Goal: Task Accomplishment & Management: Complete application form

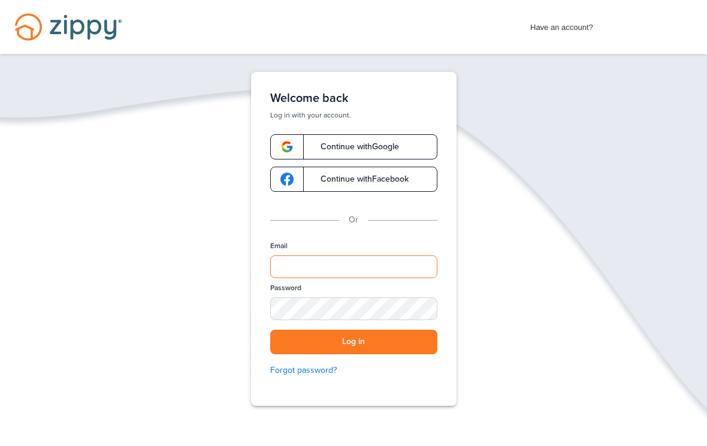
click at [398, 266] on input "Email" at bounding box center [353, 266] width 167 height 23
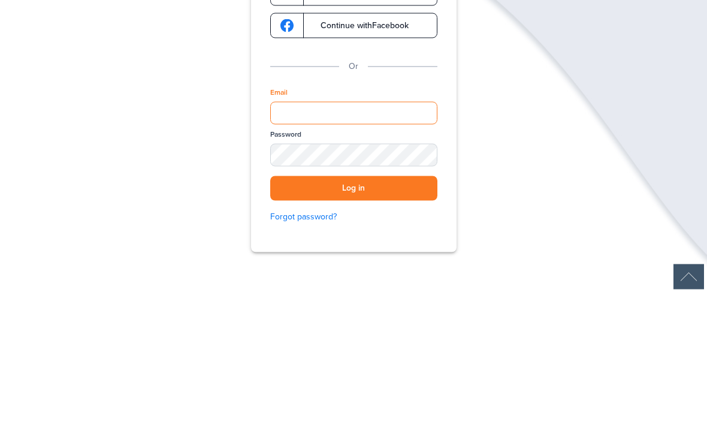
type input "**********"
click at [354, 330] on button "Log in" at bounding box center [353, 342] width 167 height 25
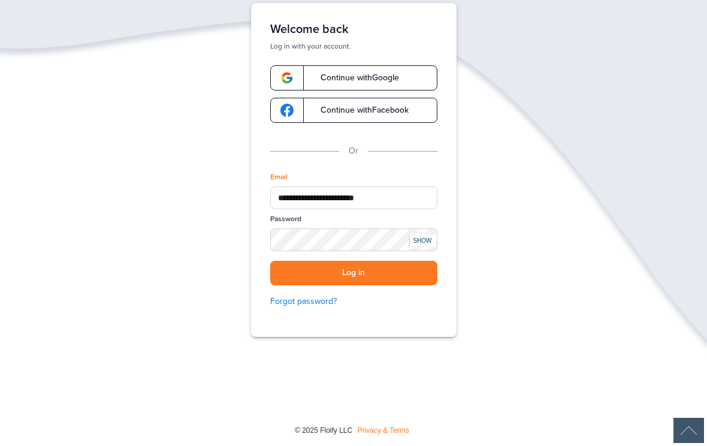
click at [402, 261] on button "Log in" at bounding box center [353, 273] width 167 height 25
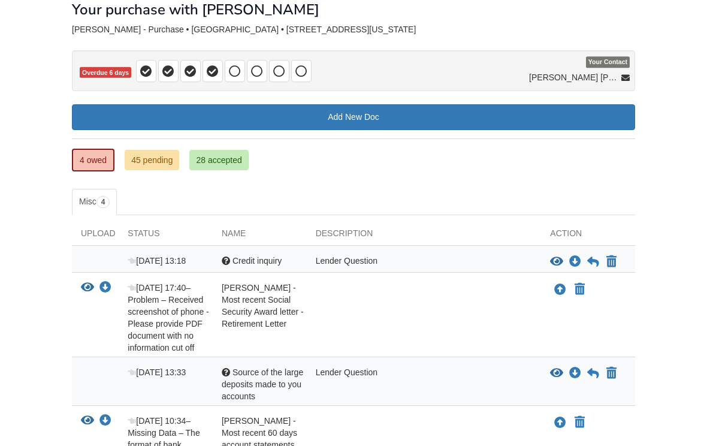
scroll to position [71, 0]
click at [580, 372] on icon "Download Source of the large deposits made to you accounts" at bounding box center [575, 373] width 12 height 12
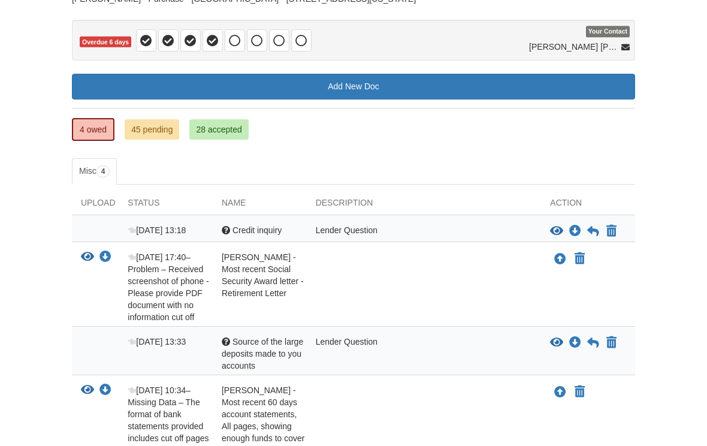
scroll to position [101, 0]
click at [578, 337] on icon "Download Source of the large deposits made to you accounts" at bounding box center [575, 343] width 12 height 12
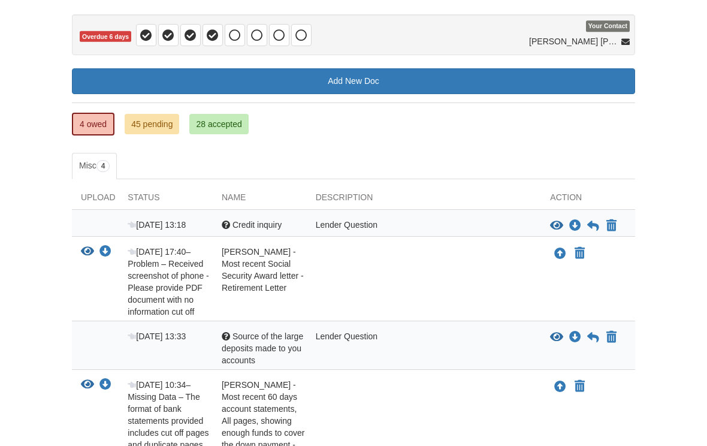
scroll to position [135, 0]
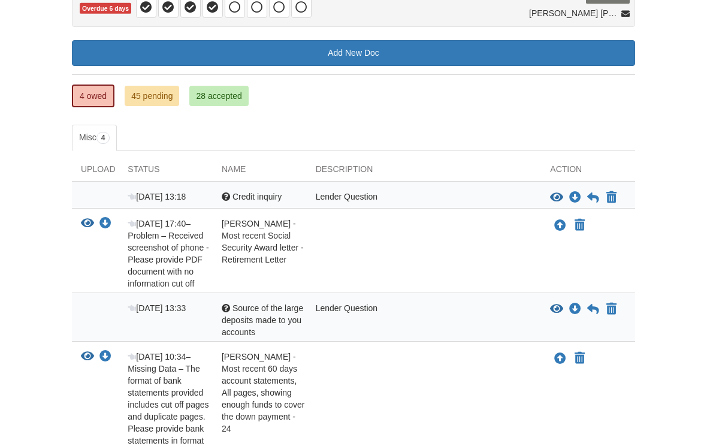
click at [577, 310] on icon "Download Source of the large deposits made to you accounts" at bounding box center [575, 309] width 12 height 12
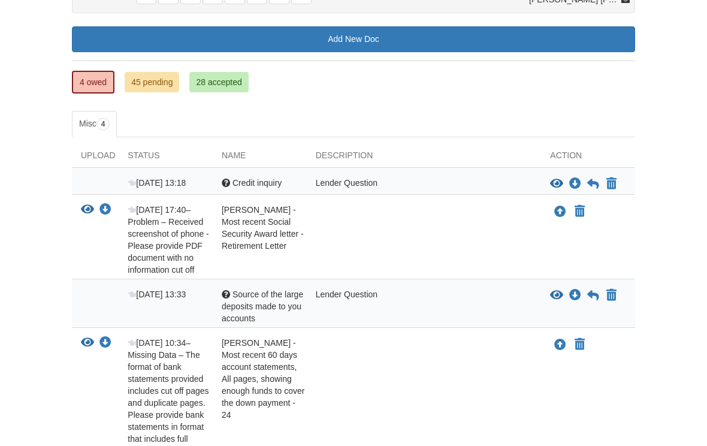
scroll to position [149, 0]
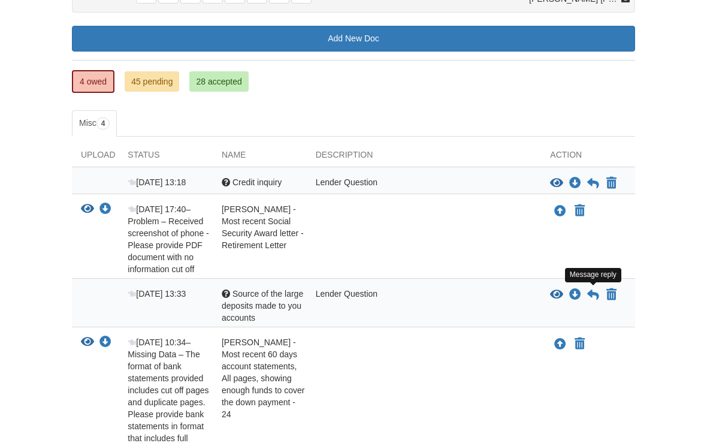
click at [598, 296] on icon at bounding box center [593, 295] width 12 height 12
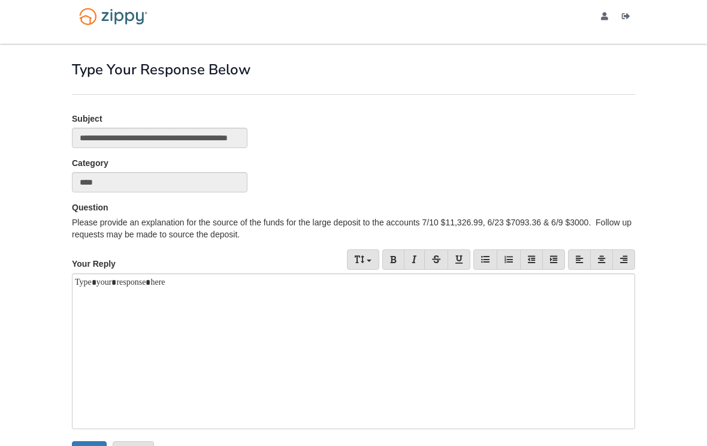
scroll to position [10, 0]
click at [98, 306] on div at bounding box center [353, 352] width 563 height 156
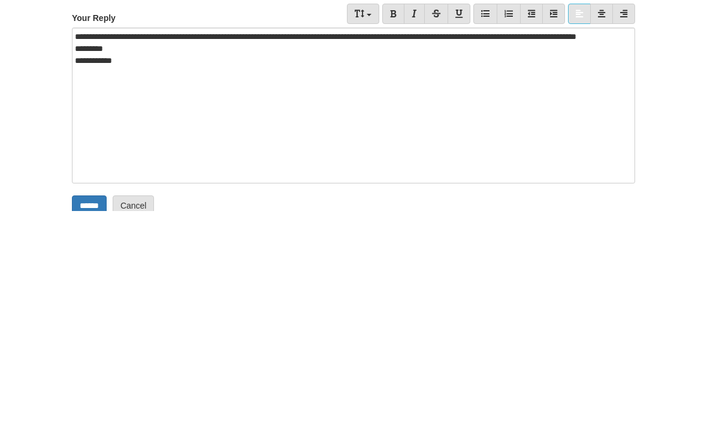
click at [188, 263] on div "**********" at bounding box center [353, 341] width 563 height 156
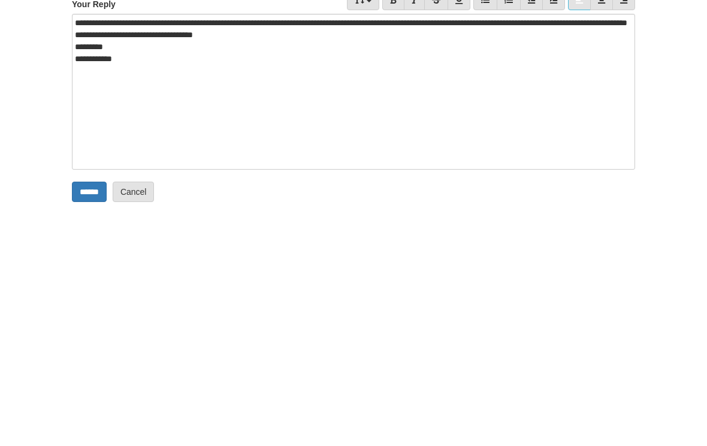
scroll to position [50, 0]
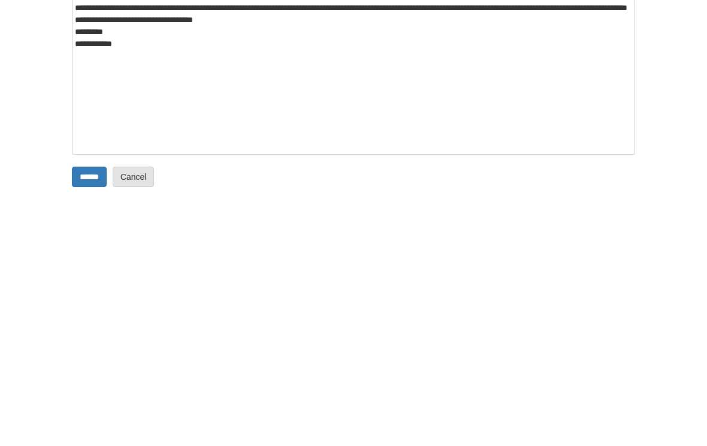
click at [89, 402] on input "******" at bounding box center [89, 412] width 35 height 20
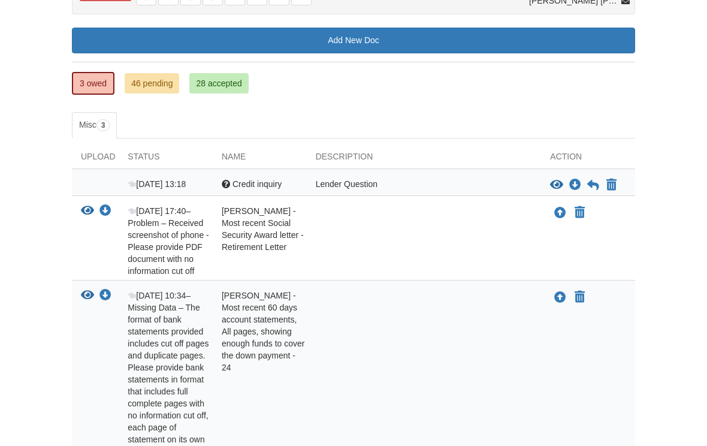
scroll to position [146, 0]
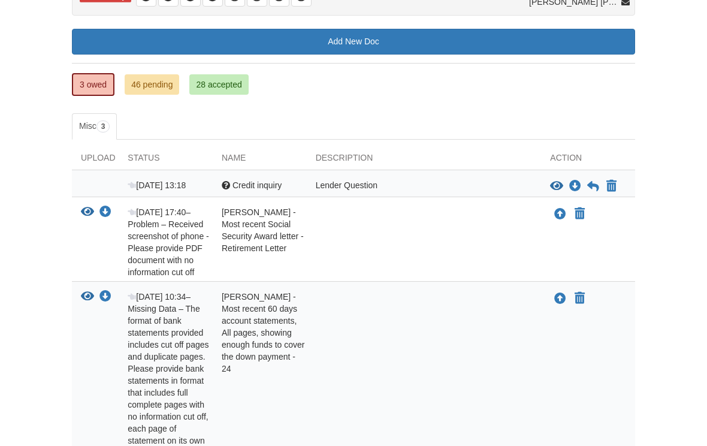
click at [562, 212] on icon "Upload David Stephens - Most recent Social Security Award letter - Retirement L…" at bounding box center [560, 215] width 12 height 12
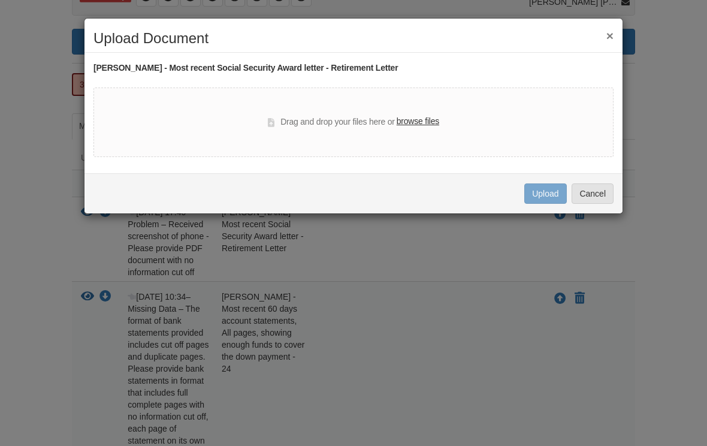
click at [416, 117] on label "browse files" at bounding box center [418, 121] width 43 height 13
click at [0, 0] on input "browse files" at bounding box center [0, 0] width 0 height 0
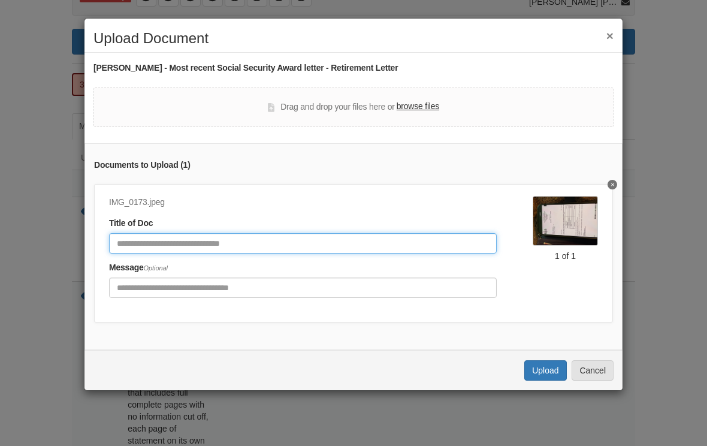
click at [122, 240] on input "Document Title" at bounding box center [303, 243] width 388 height 20
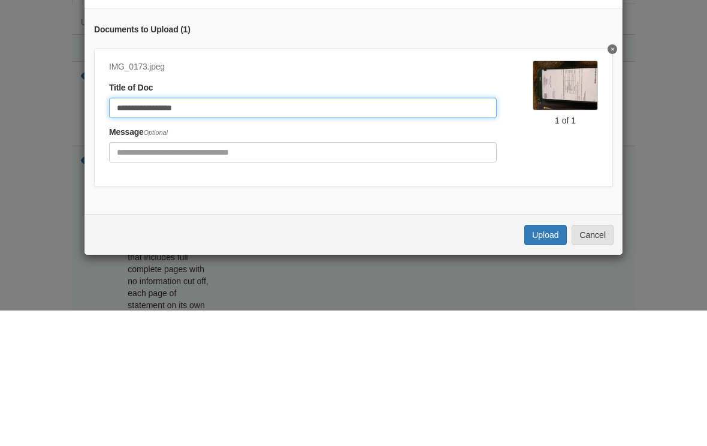
type input "**********"
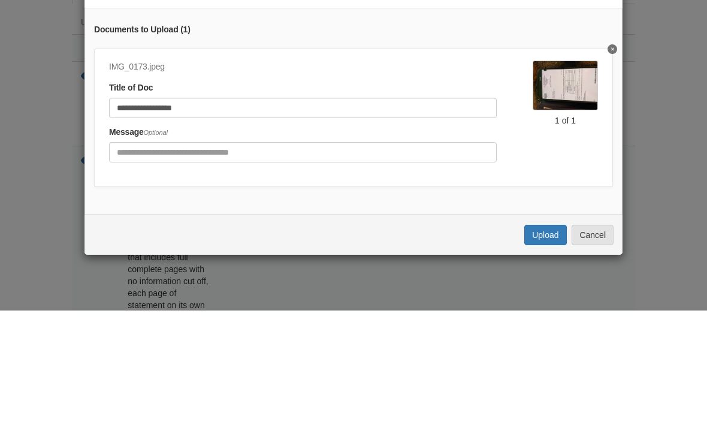
click at [131, 261] on div "Message Optional" at bounding box center [303, 279] width 388 height 37
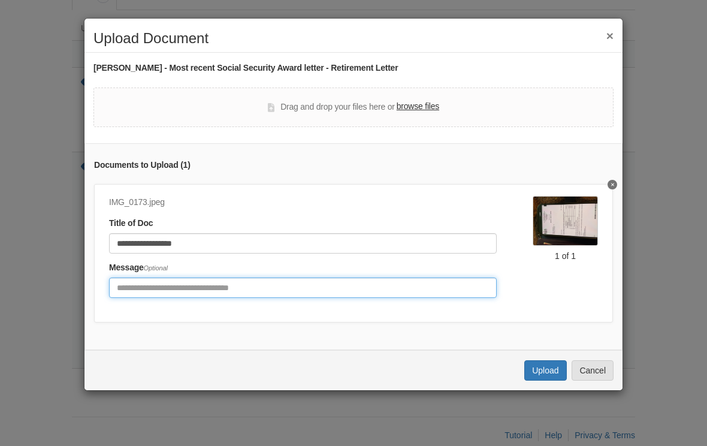
click at [131, 282] on input "Include any comments on this document" at bounding box center [303, 288] width 388 height 20
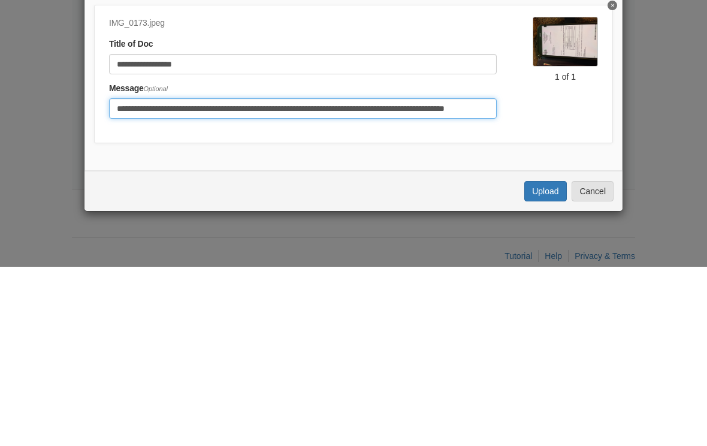
type input "**********"
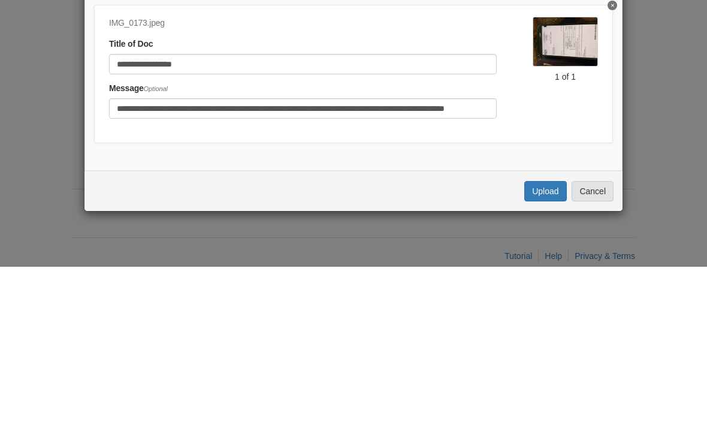
click at [544, 360] on button "Upload" at bounding box center [545, 370] width 42 height 20
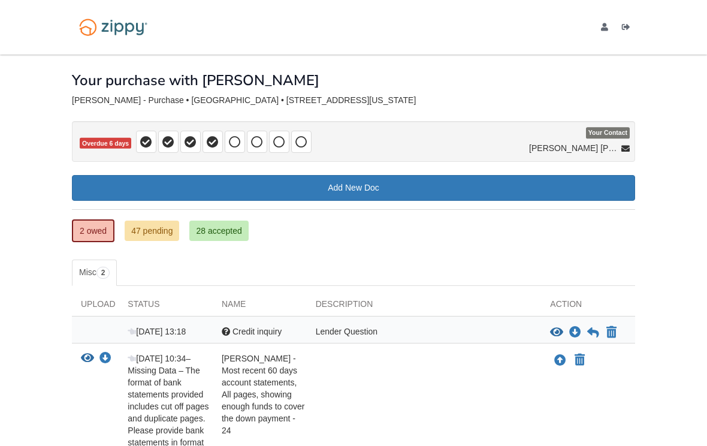
scroll to position [191, 0]
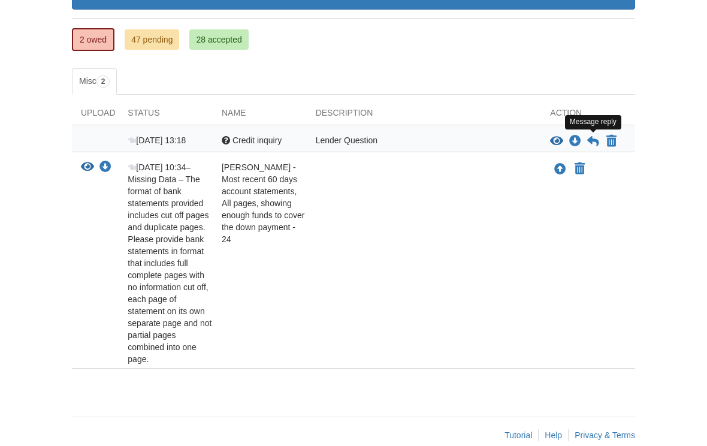
click at [598, 144] on icon at bounding box center [593, 141] width 12 height 12
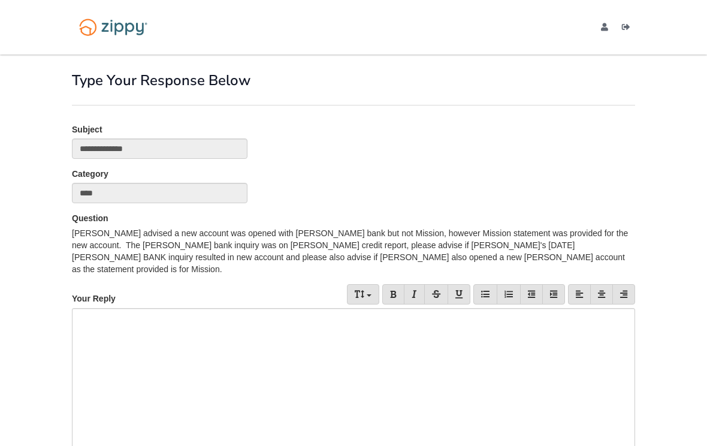
click at [77, 308] on div at bounding box center [353, 386] width 563 height 156
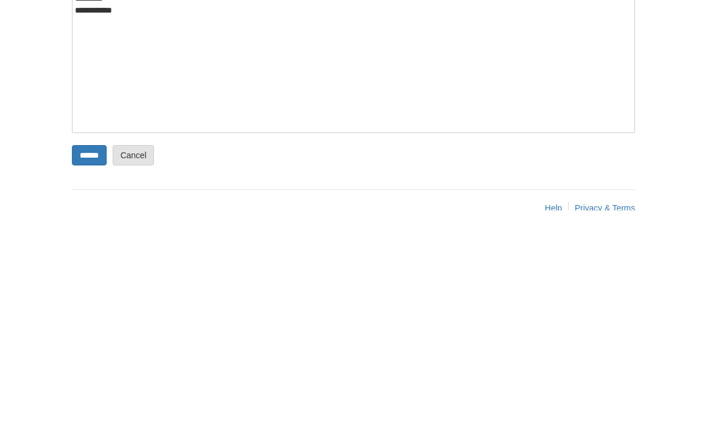
scroll to position [111, 0]
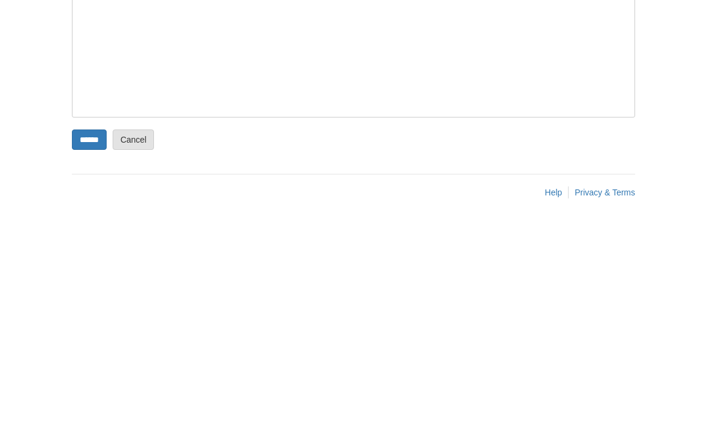
click at [85, 365] on input "******" at bounding box center [89, 375] width 35 height 20
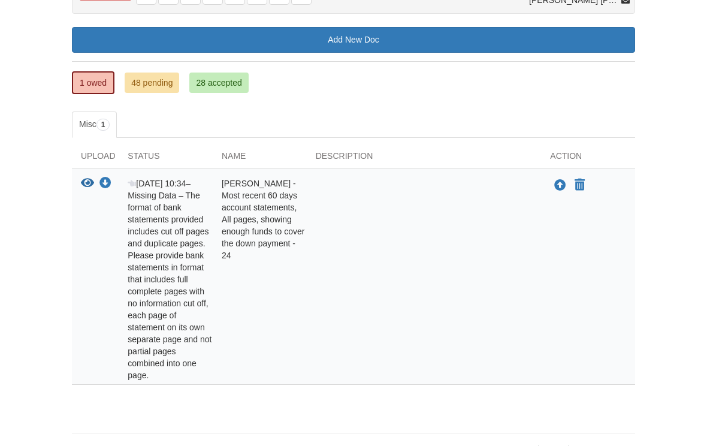
scroll to position [135, 0]
